Goal: Communication & Community: Share content

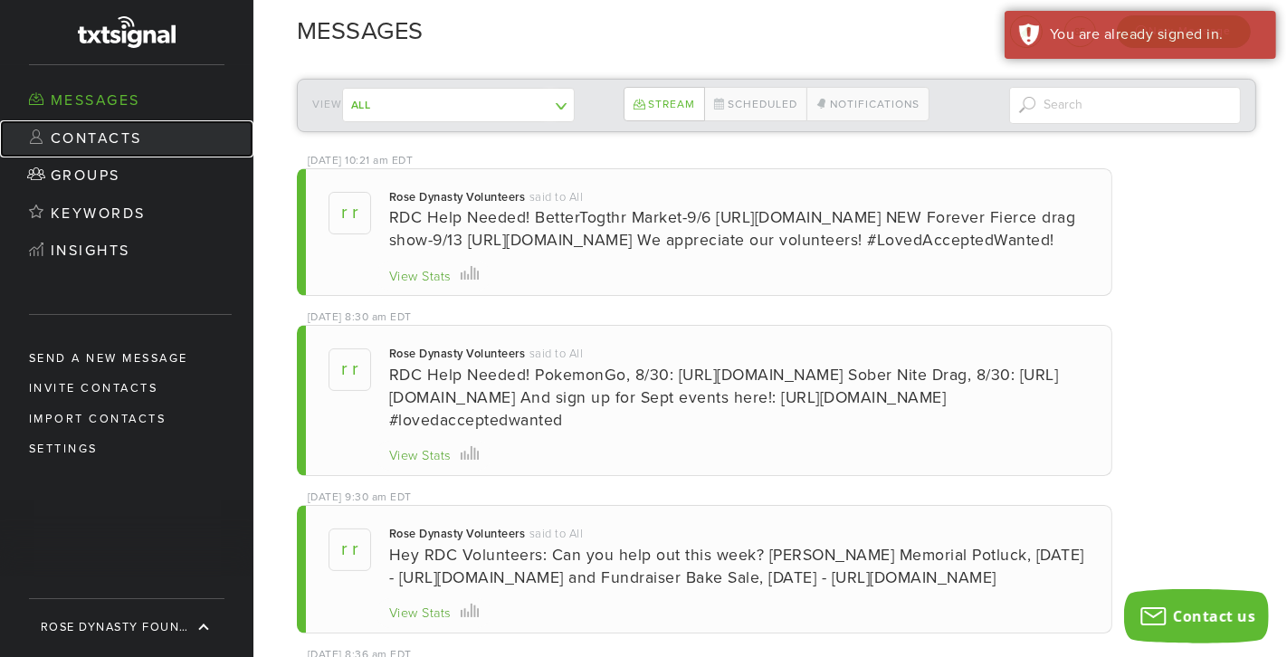
click at [109, 132] on link "Contacts" at bounding box center [126, 139] width 253 height 38
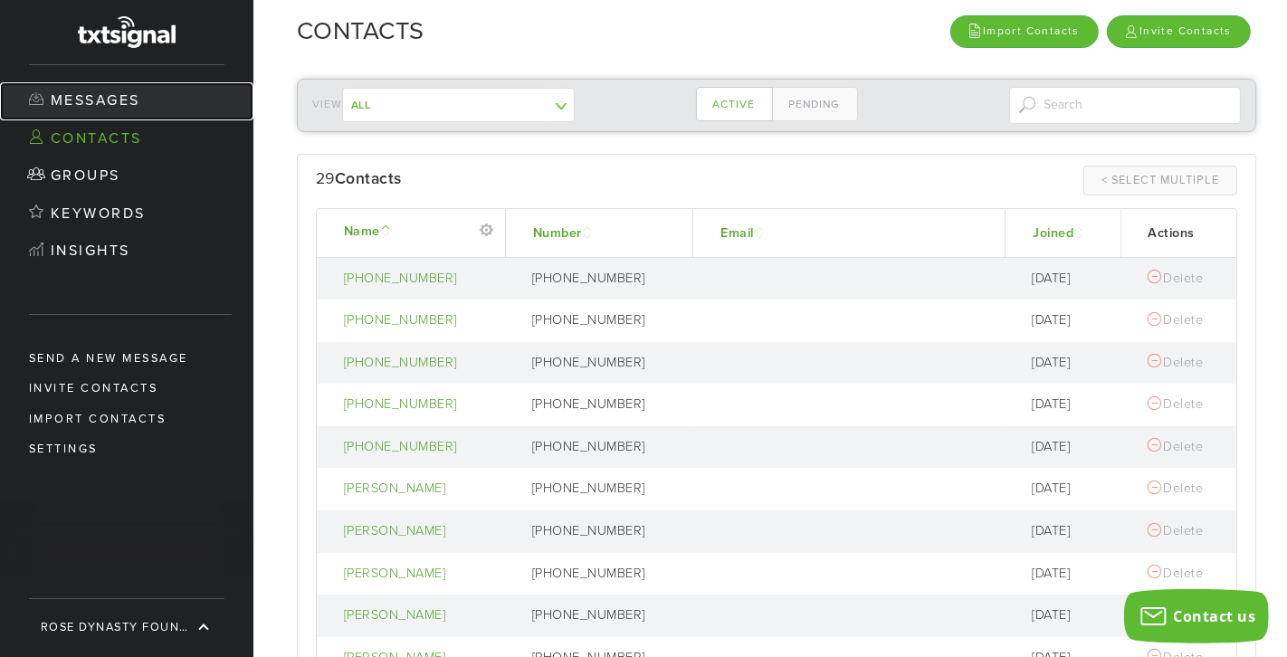
click at [128, 96] on link "Messages" at bounding box center [126, 101] width 253 height 38
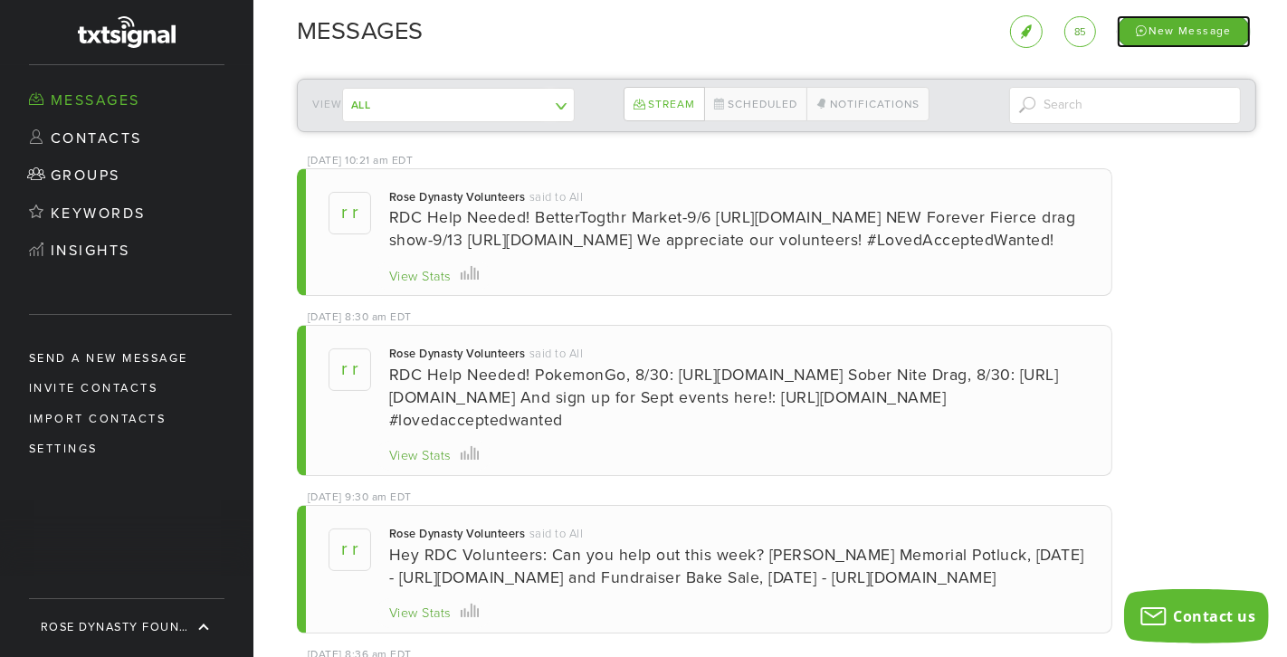
click at [1178, 30] on div "New Message" at bounding box center [1184, 31] width 134 height 32
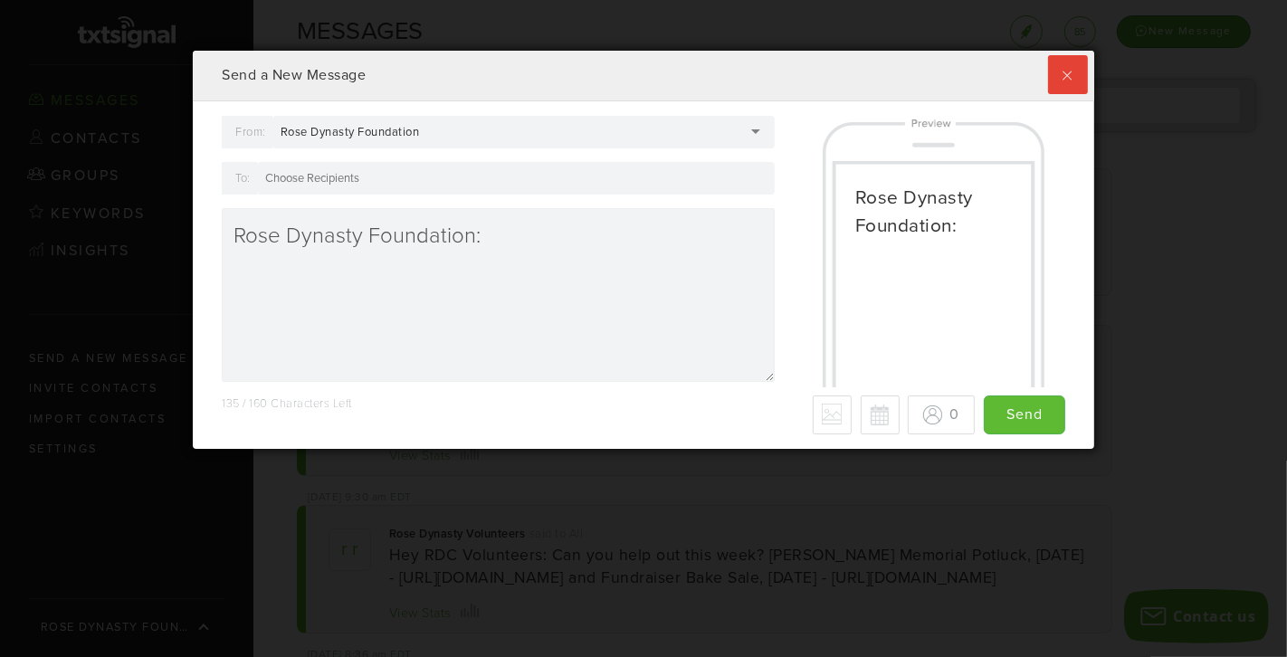
scroll to position [397, 901]
drag, startPoint x: 530, startPoint y: 255, endPoint x: 4, endPoint y: 211, distance: 528.7
click at [4, 210] on div "Send a New Message From: Rose Dynasty Foundation Rose Dynasty Foundation Rose D…" at bounding box center [643, 328] width 1287 height 657
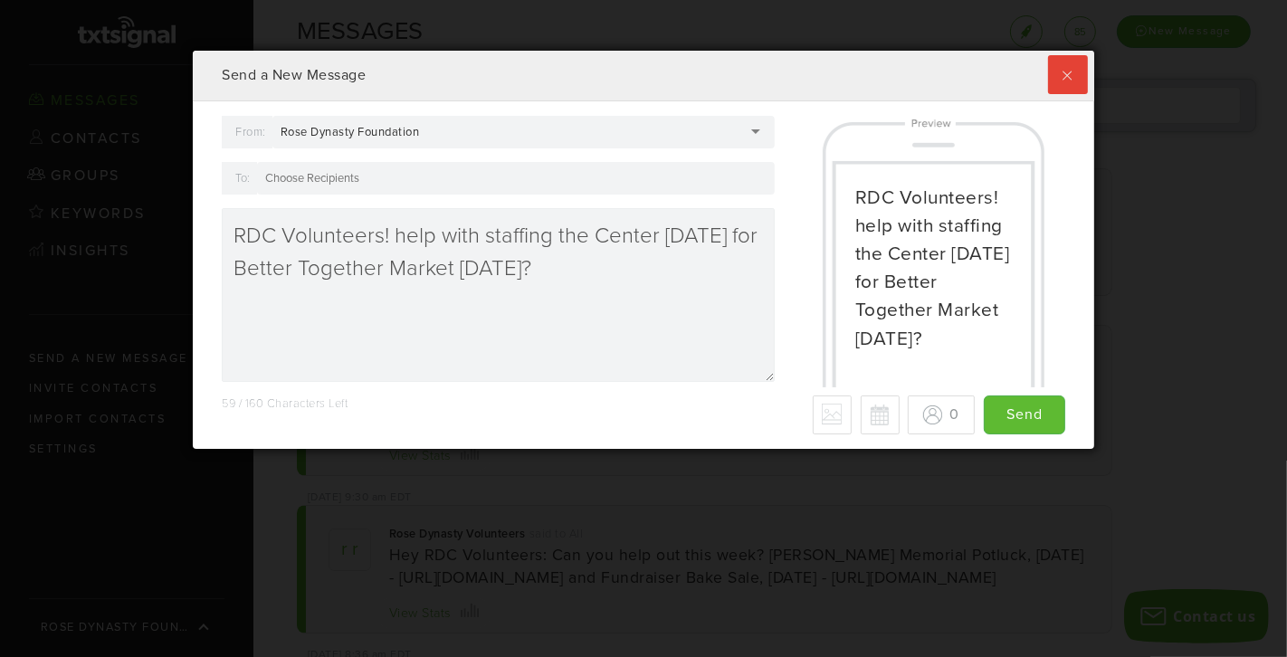
click at [396, 234] on textarea "RDC Volunteers! help with staffing the Center [DATE] for Better Together Market…" at bounding box center [498, 295] width 553 height 174
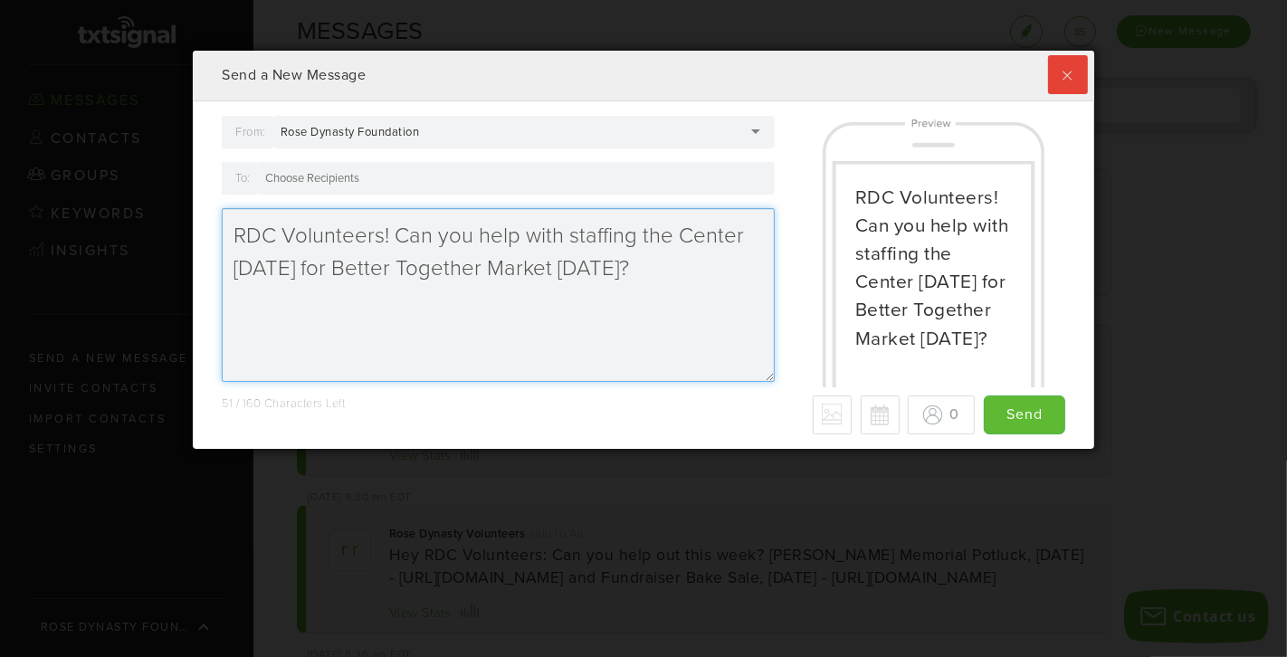
click at [748, 275] on textarea "RDC Volunteers! Can you help with staffing the Center [DATE] for Better Togethe…" at bounding box center [498, 295] width 553 height 174
paste textarea "help with staffing the Center [DATE] for Better Together Market [DATE]?"
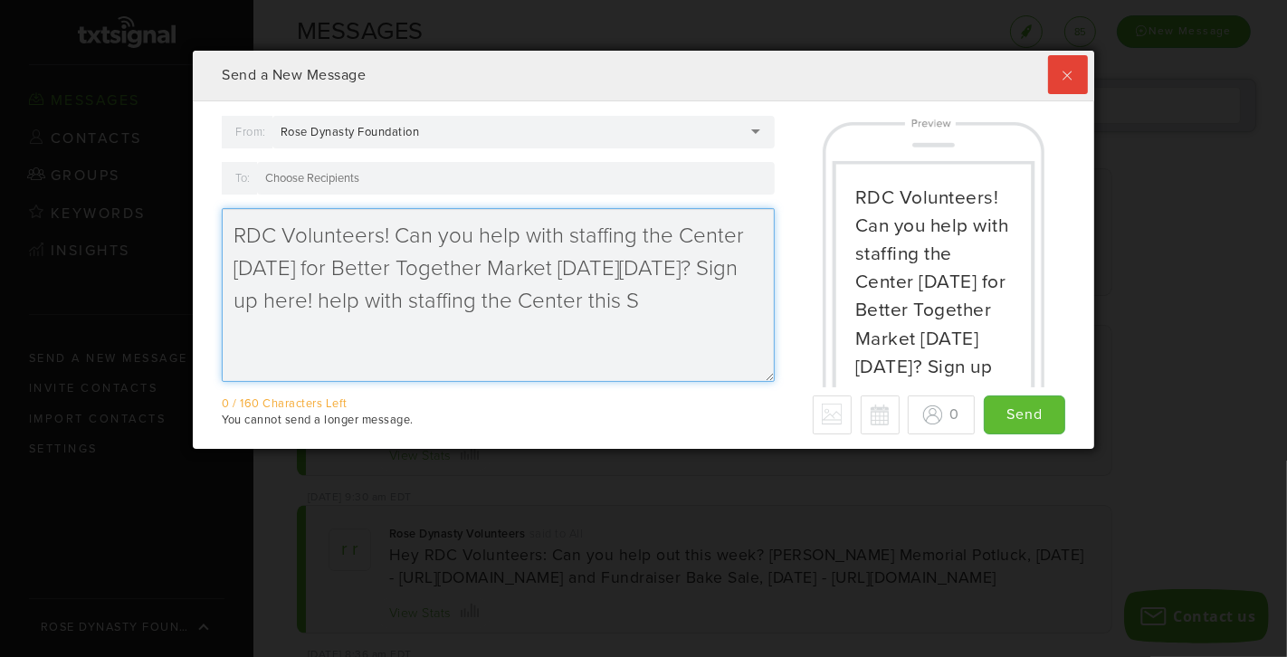
drag, startPoint x: 705, startPoint y: 296, endPoint x: 366, endPoint y: 297, distance: 339.5
click at [366, 297] on textarea "RDC Volunteers! Can you help with staffing the Center [DATE] for Better Togethe…" at bounding box center [498, 295] width 553 height 174
paste textarea "[URL][DOMAIN_NAME]"
click at [715, 311] on textarea "RDC Volunteers! Can you help with staffing the Center [DATE] for Better Togethe…" at bounding box center [498, 295] width 553 height 174
click at [479, 237] on textarea "RDC Volunteers! Can you help with staffing the Center [DATE] for Better Togethe…" at bounding box center [498, 295] width 553 height 174
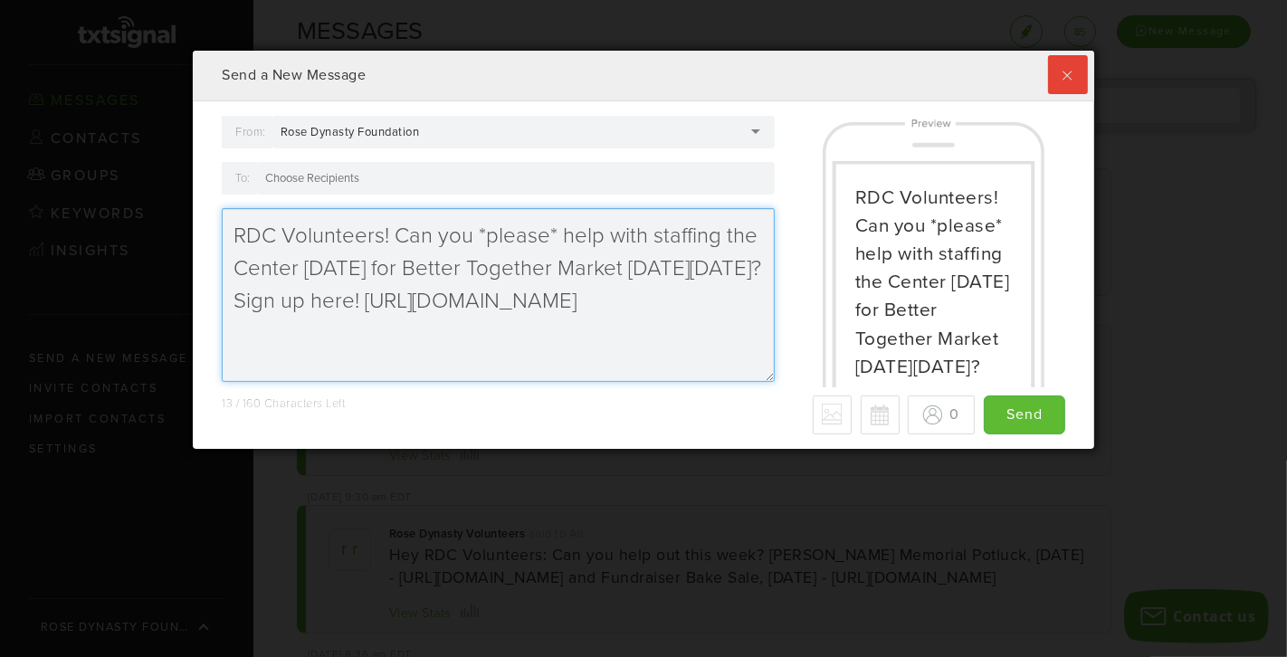
scroll to position [98, 0]
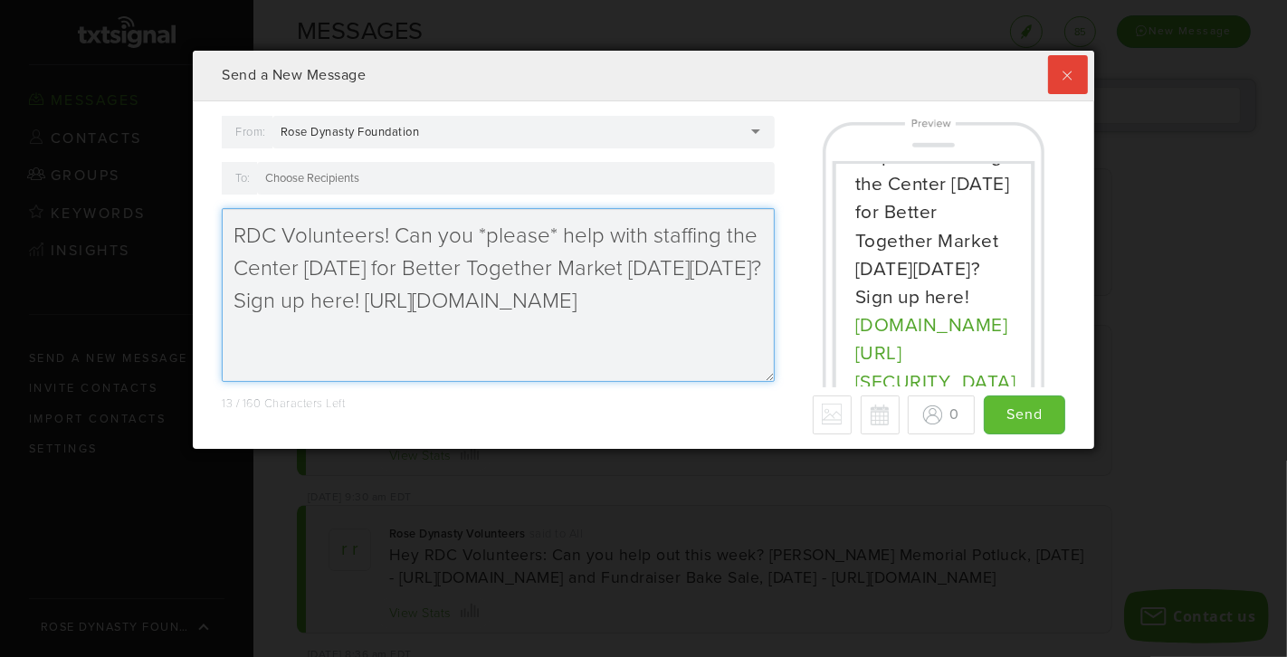
click at [539, 265] on textarea "RDC Volunteers! Can you *please* help with staffing the Center [DATE] for Bette…" at bounding box center [498, 295] width 553 height 174
click at [606, 272] on textarea "RDC Volunteers! Can you *please* help with staffing the Center [DATE] for Bette…" at bounding box center [498, 295] width 553 height 174
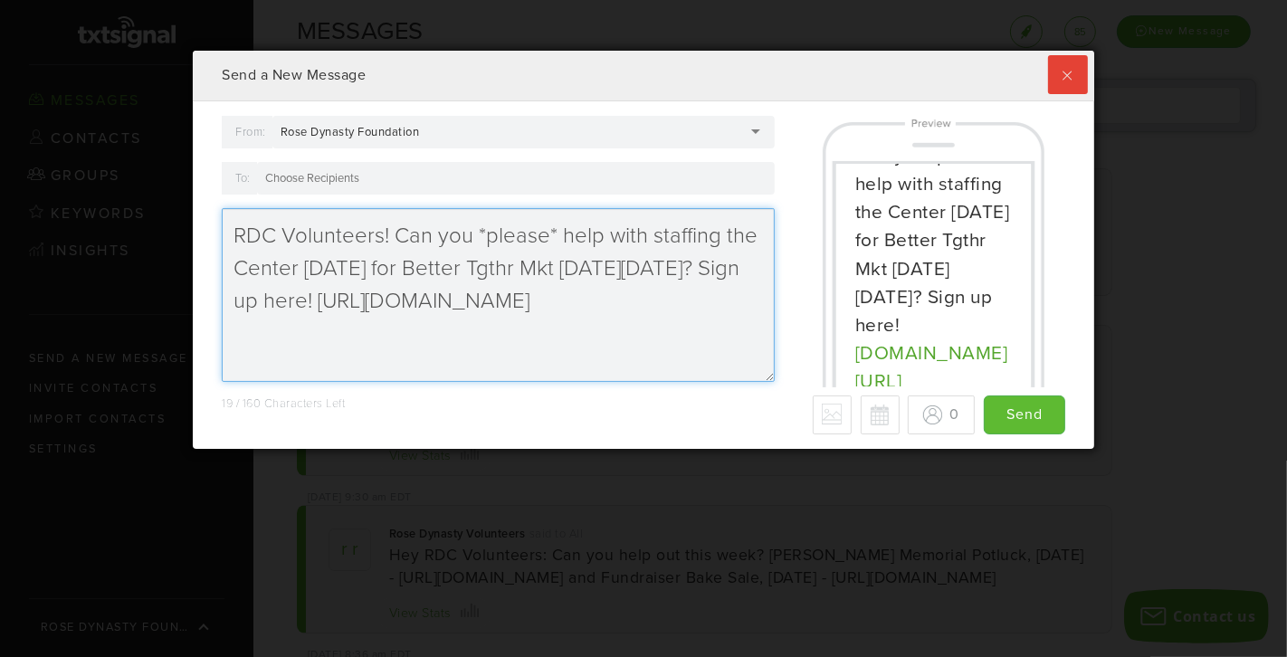
click at [718, 295] on textarea "RDC Volunteers! Can you *please* help with staffing the Center [DATE] for Bette…" at bounding box center [498, 295] width 553 height 174
click at [697, 292] on textarea "RDC Volunteers! Can you *please* help with staffing the Center [DATE] for Bette…" at bounding box center [498, 295] width 553 height 174
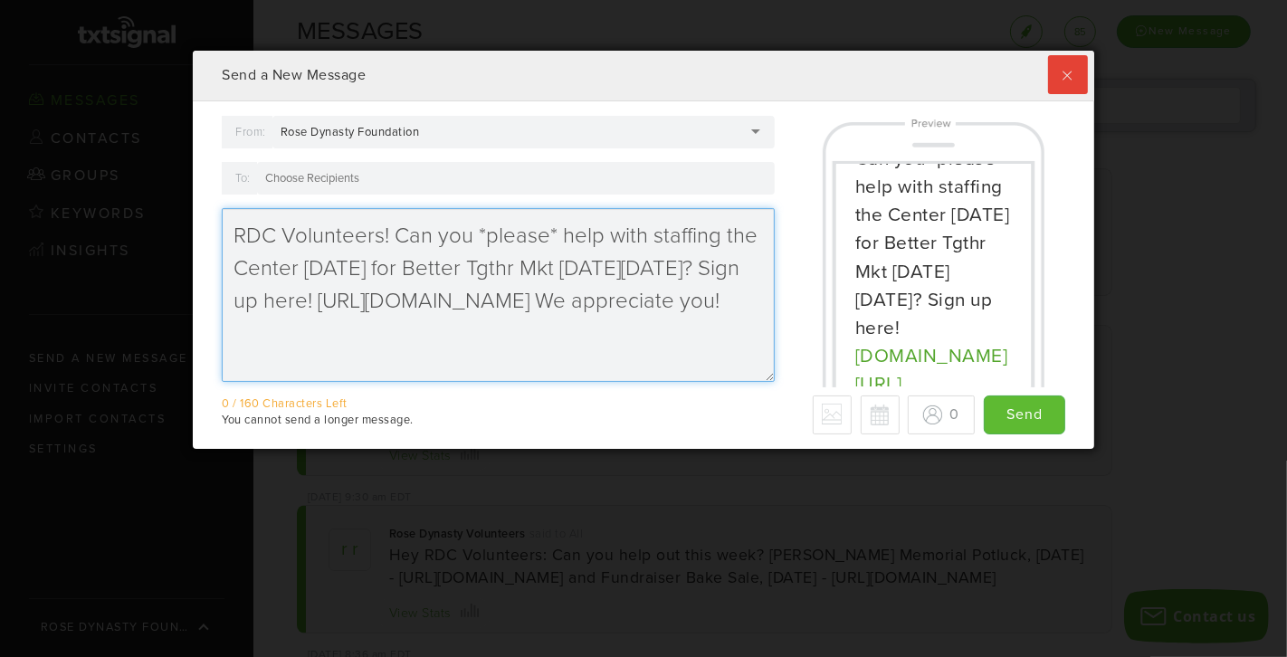
scroll to position [87, 0]
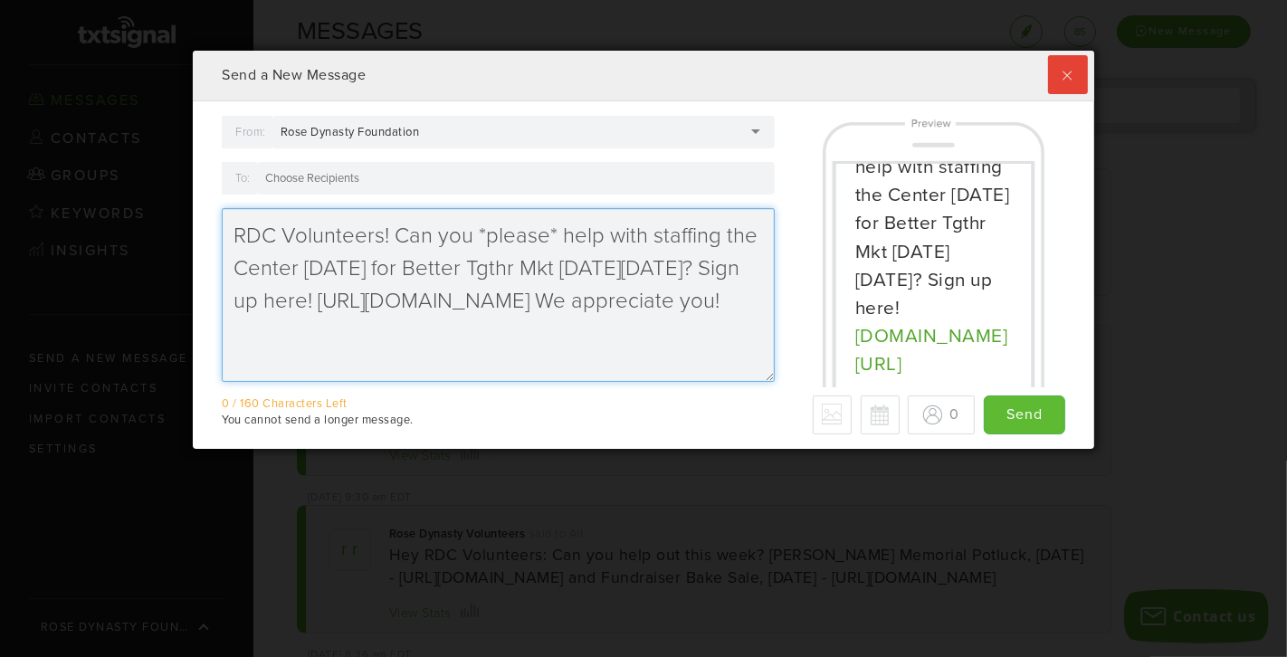
click at [358, 301] on textarea "RDC Volunteers! Can you *please* help with staffing the Center [DATE] for Bette…" at bounding box center [498, 295] width 553 height 174
type textarea "RDC Volunteers! Can you *please* help with staffing the Center [DATE] for Bette…"
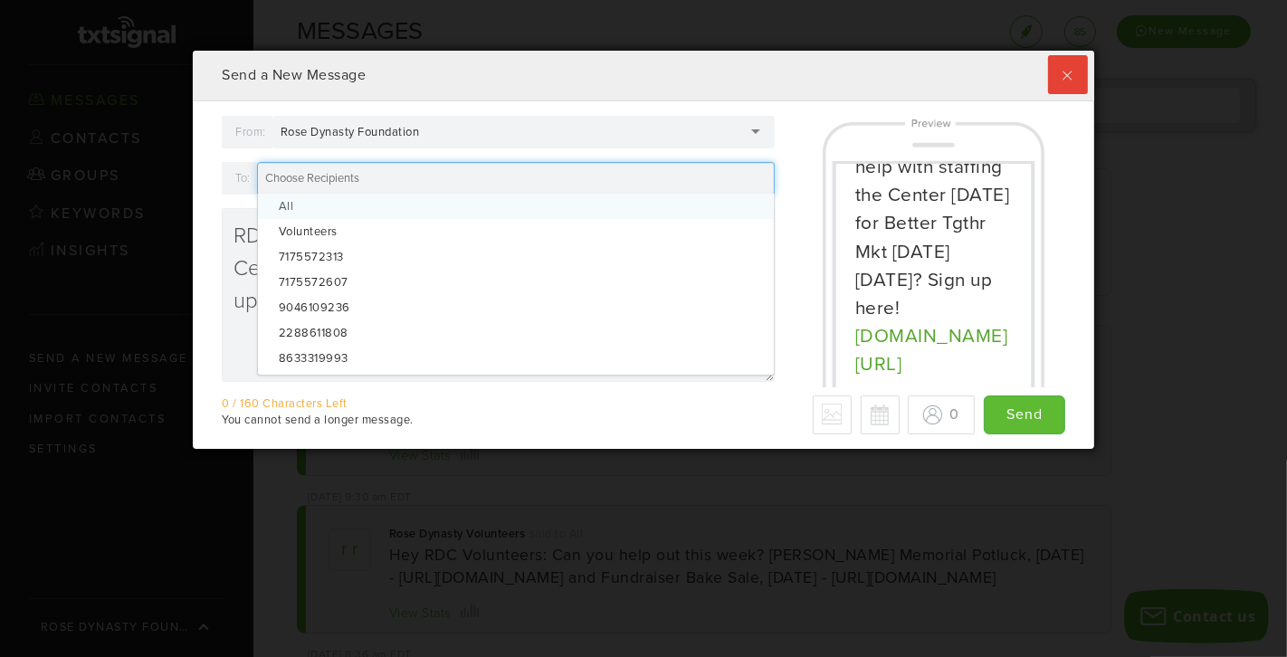
click at [532, 176] on div at bounding box center [516, 178] width 518 height 33
click at [699, 429] on div "0 / 160 Characters Left - Why only 70 max? We detected some special characters …" at bounding box center [643, 415] width 843 height 39
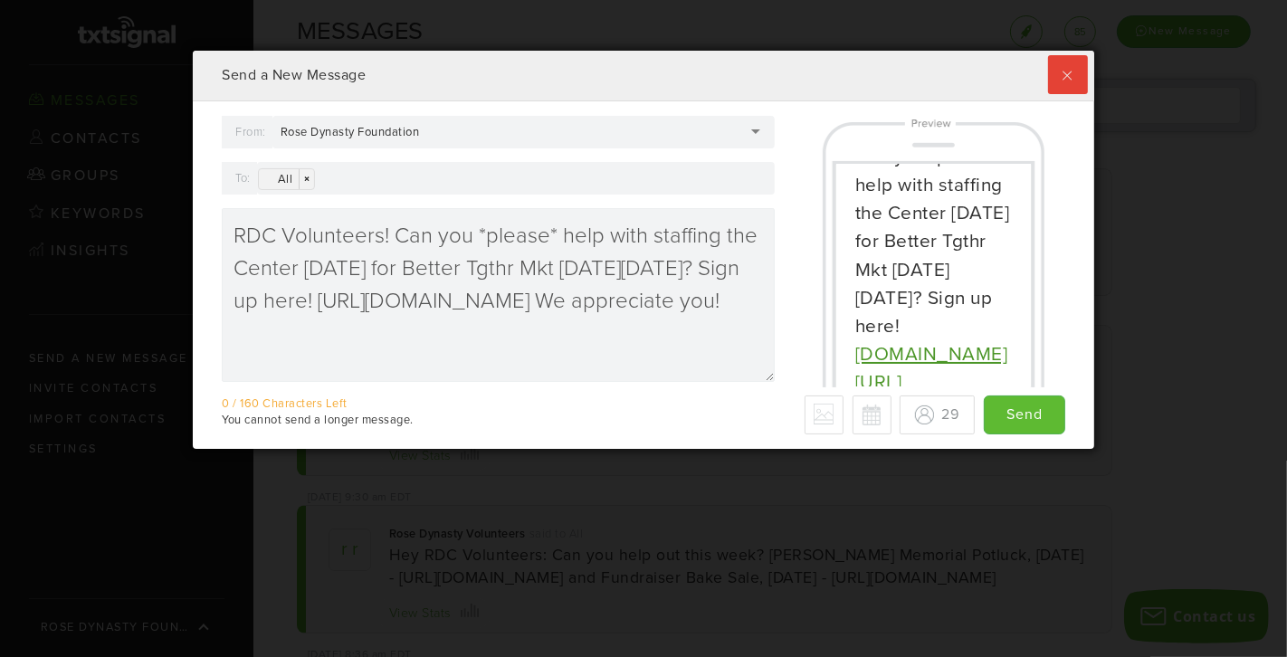
scroll to position [0, 0]
